Goal: Check status: Check status

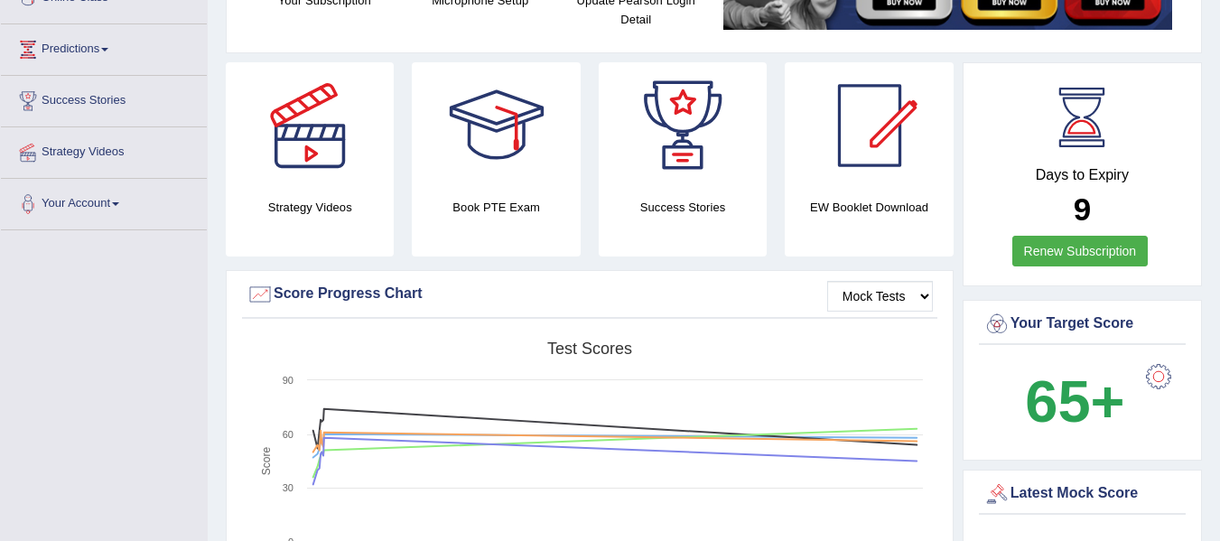
scroll to position [181, 0]
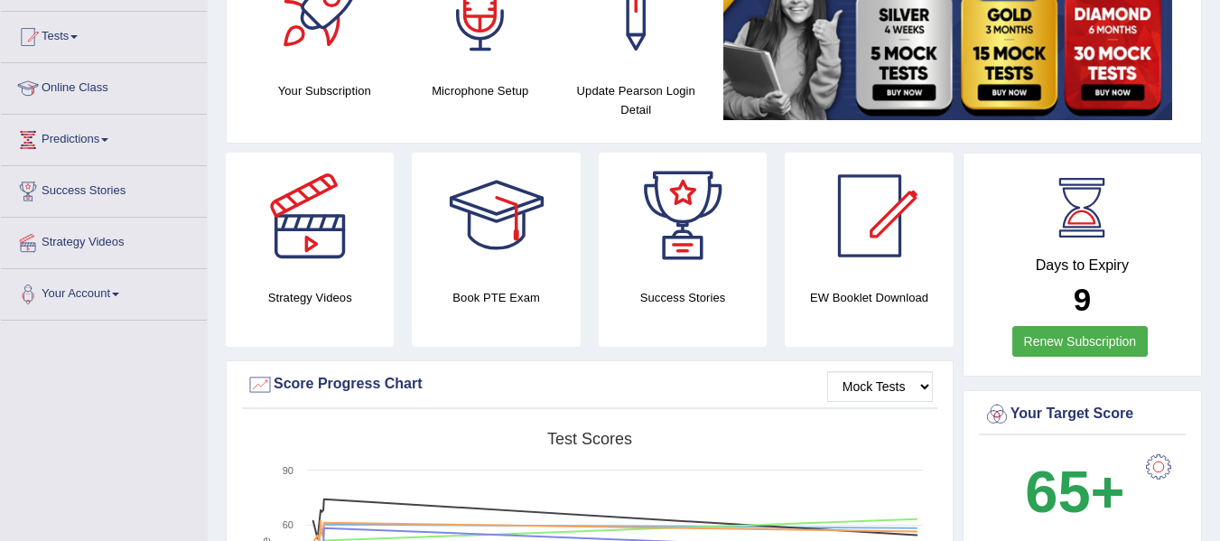
click at [83, 32] on link "Tests" at bounding box center [104, 34] width 206 height 45
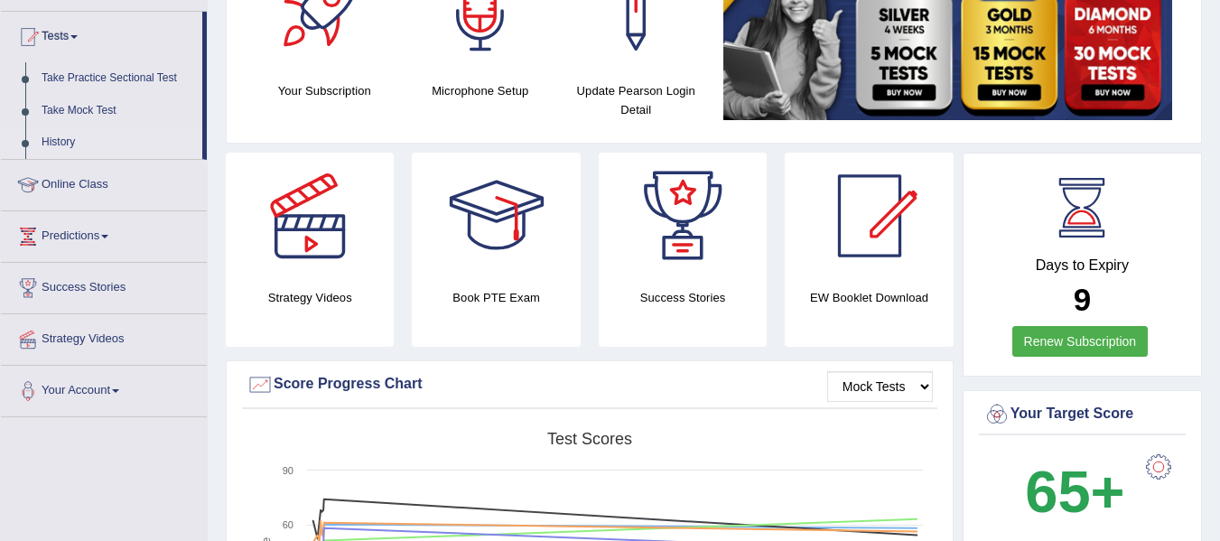
click at [69, 142] on link "History" at bounding box center [117, 142] width 169 height 32
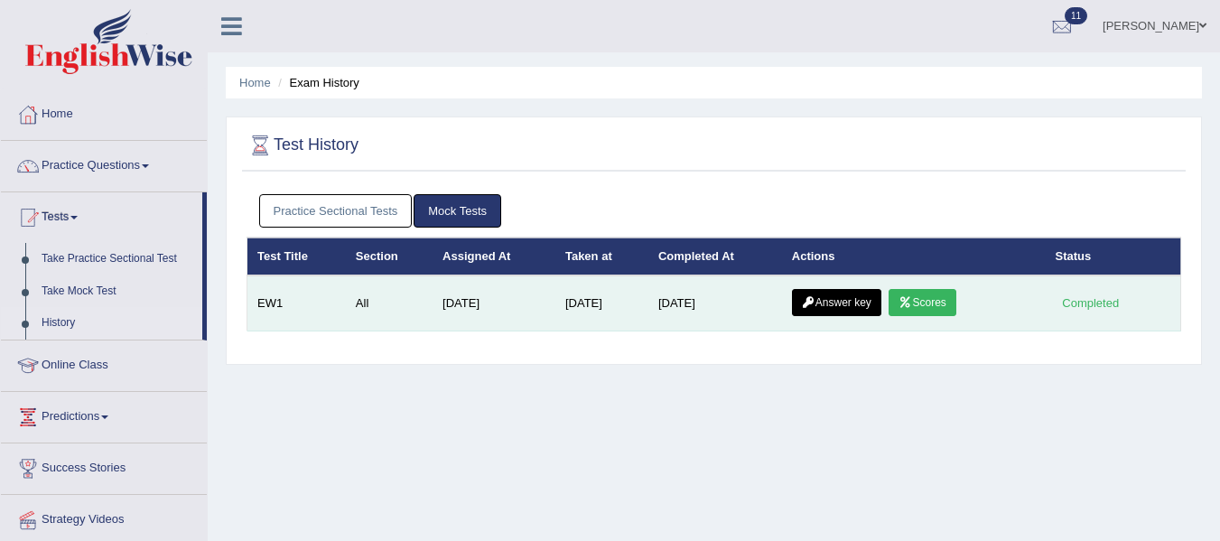
click at [943, 301] on link "Scores" at bounding box center [921, 302] width 67 height 27
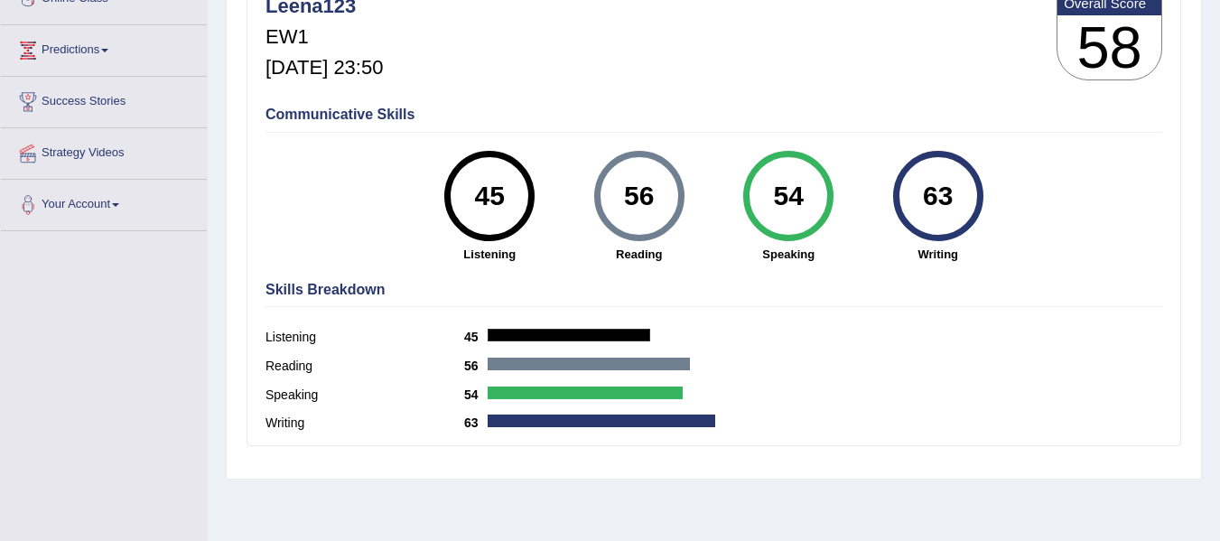
scroll to position [271, 0]
click at [957, 220] on div "63" at bounding box center [938, 195] width 66 height 76
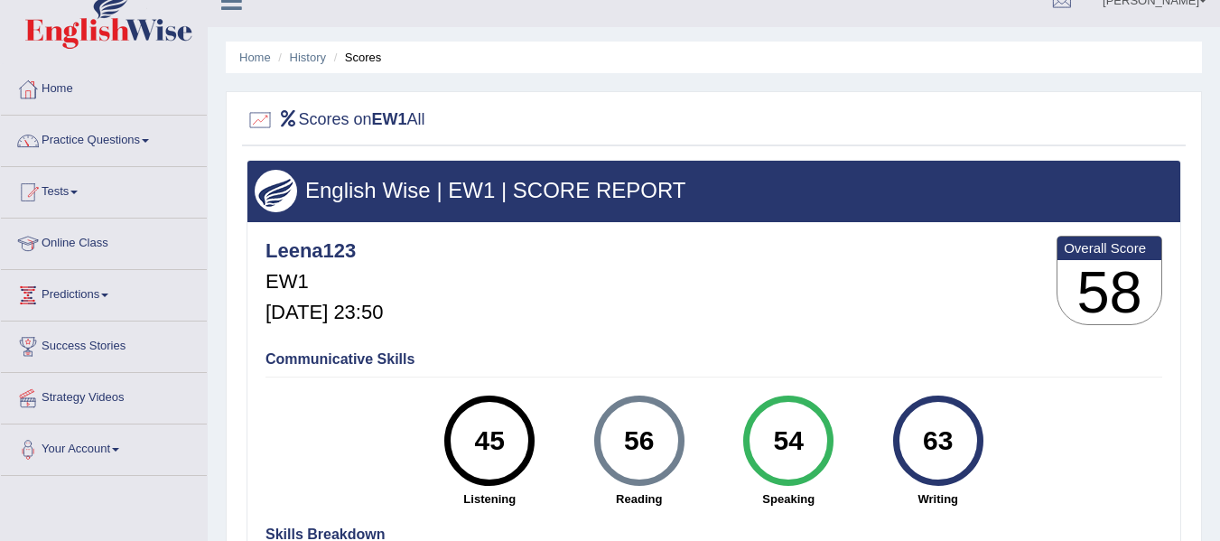
scroll to position [0, 0]
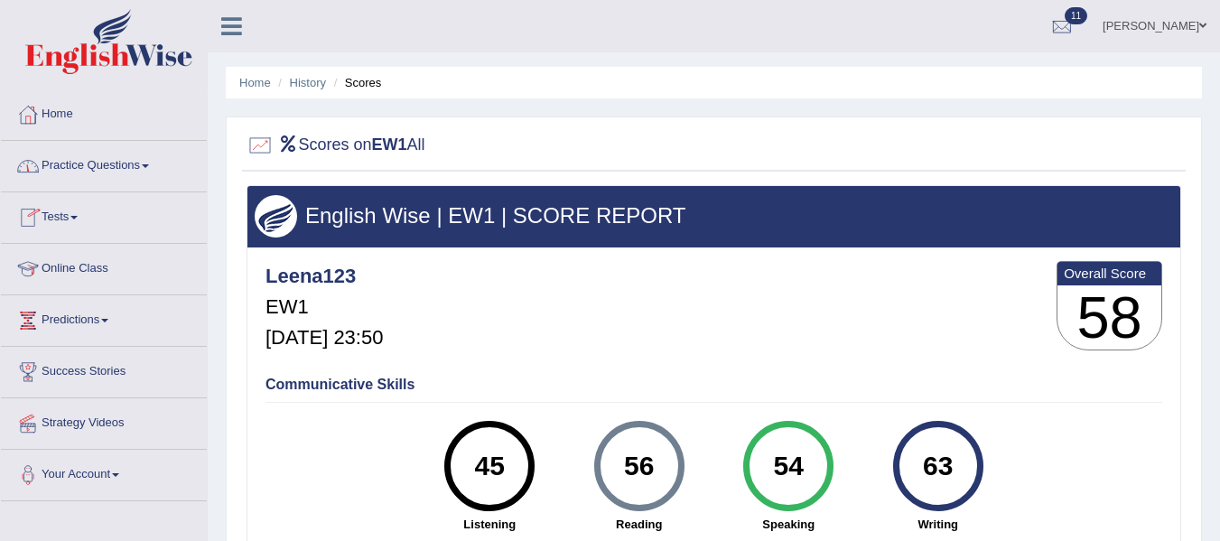
click at [76, 217] on link "Tests" at bounding box center [104, 214] width 206 height 45
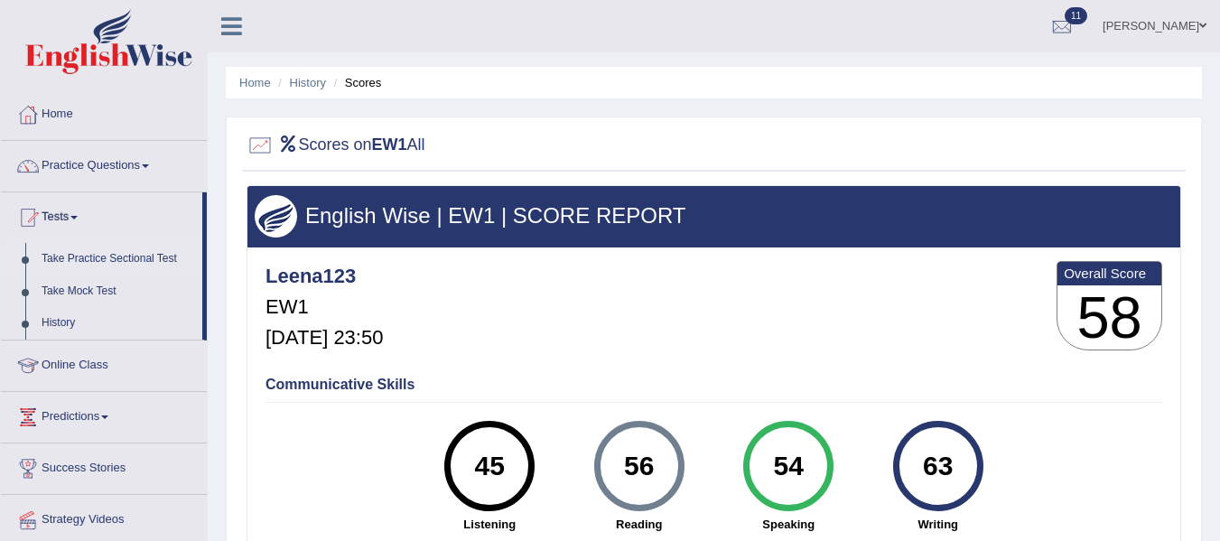
click at [151, 258] on link "Take Practice Sectional Test" at bounding box center [117, 259] width 169 height 32
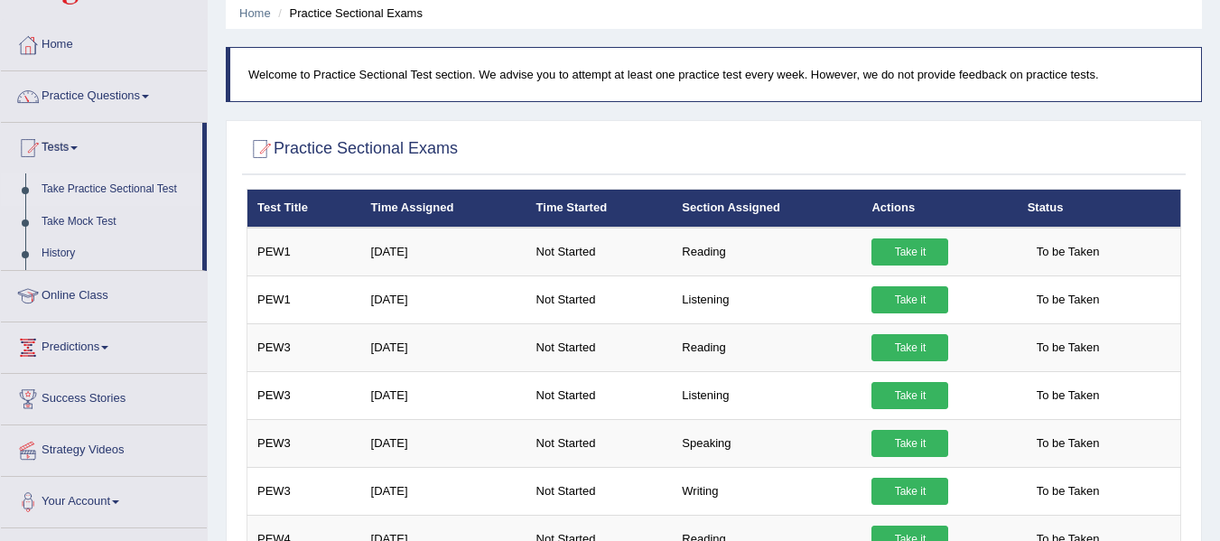
scroll to position [53, 0]
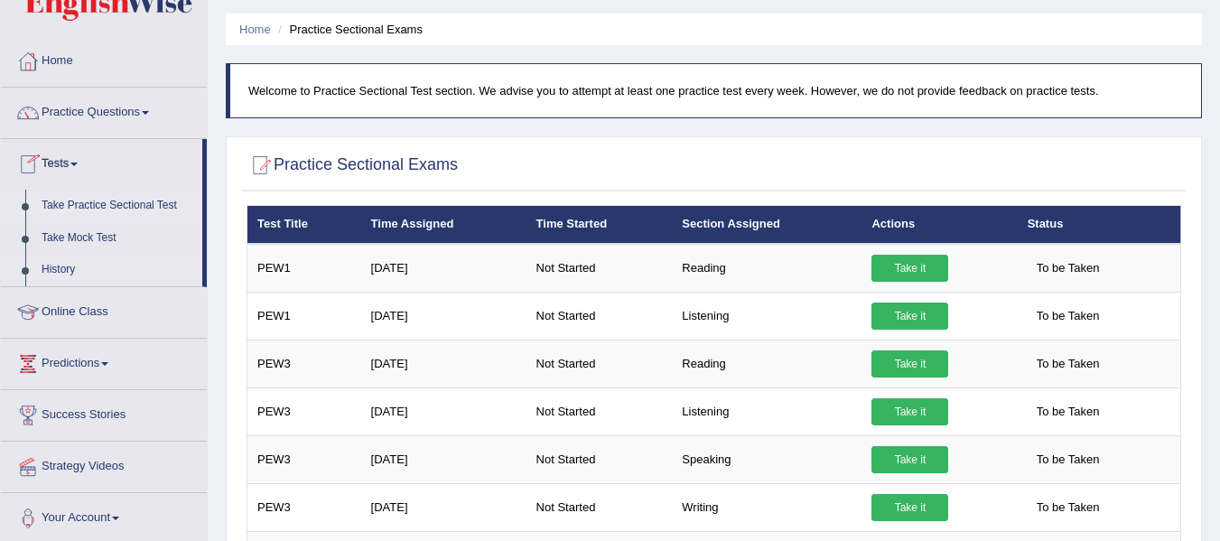
click at [62, 265] on link "History" at bounding box center [117, 270] width 169 height 32
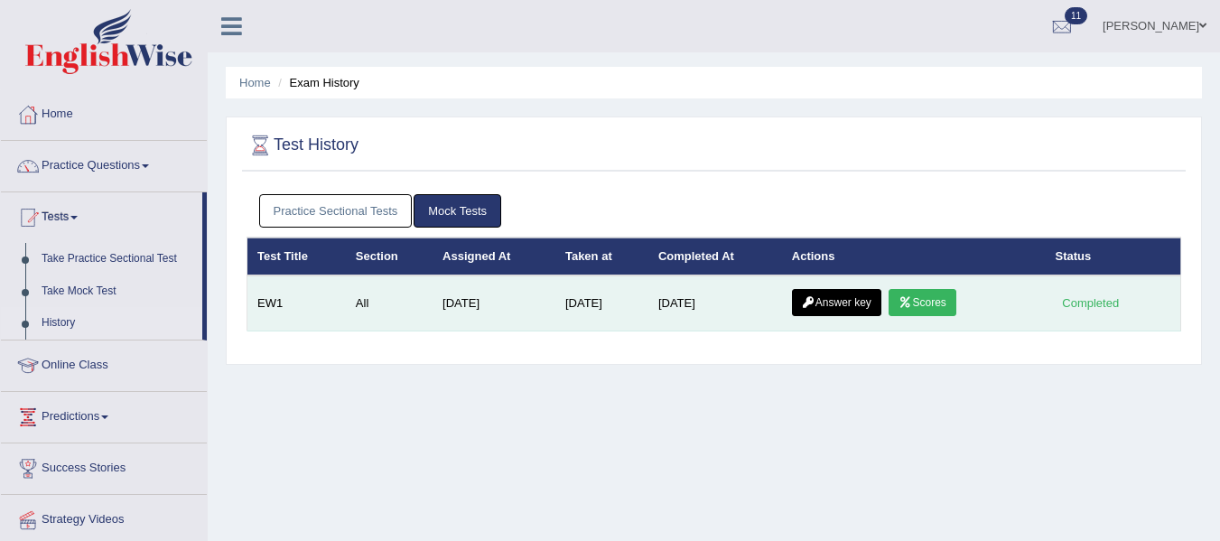
click at [849, 304] on link "Answer key" at bounding box center [836, 302] width 89 height 27
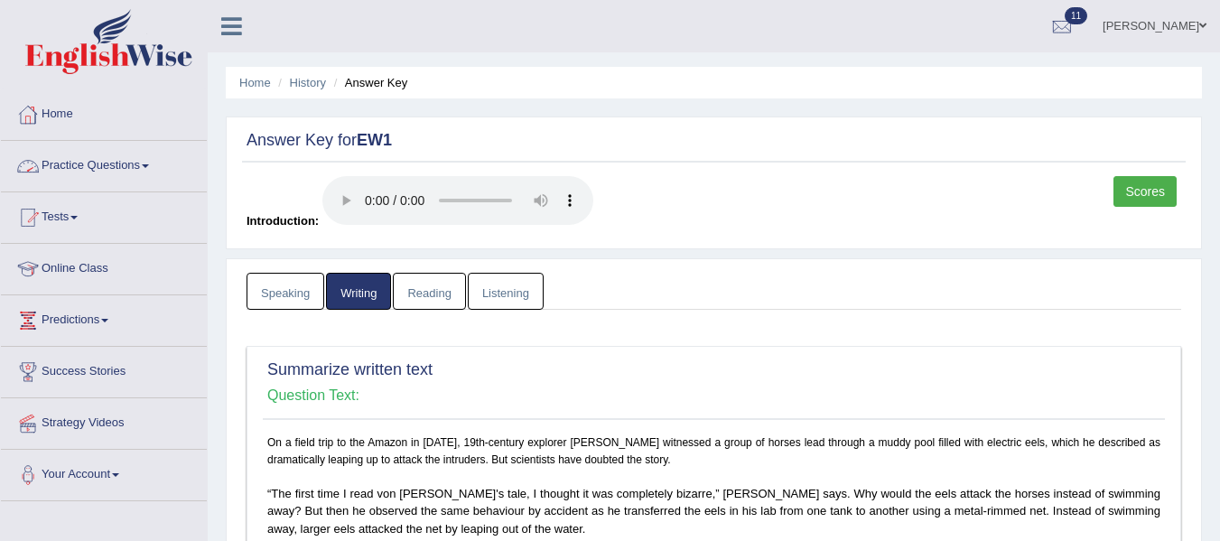
click at [75, 115] on link "Home" at bounding box center [104, 111] width 206 height 45
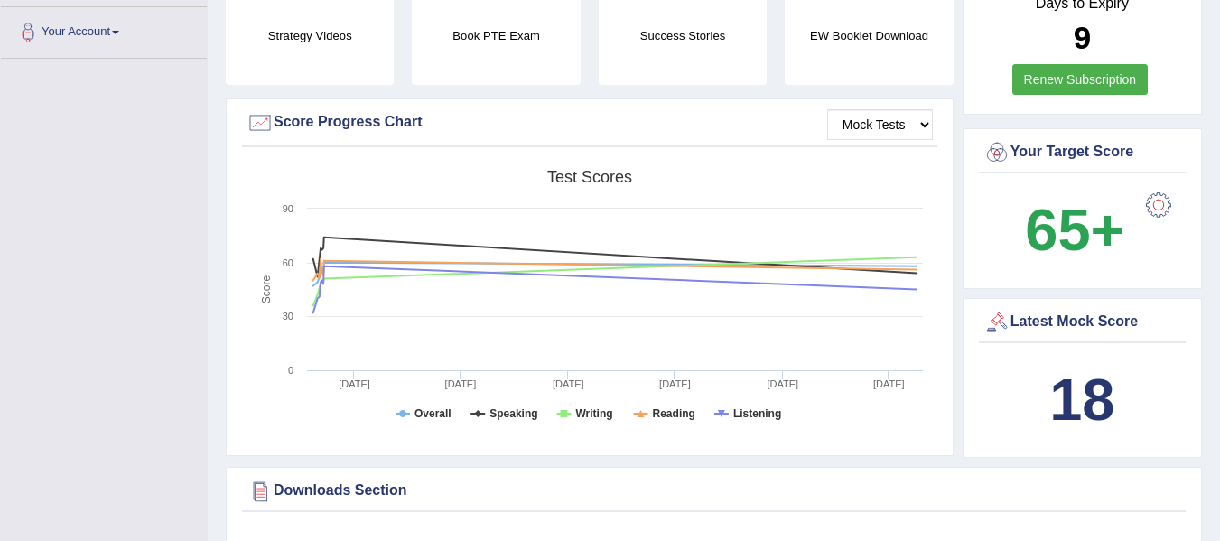
scroll to position [279, 0]
